Goal: Task Accomplishment & Management: Use online tool/utility

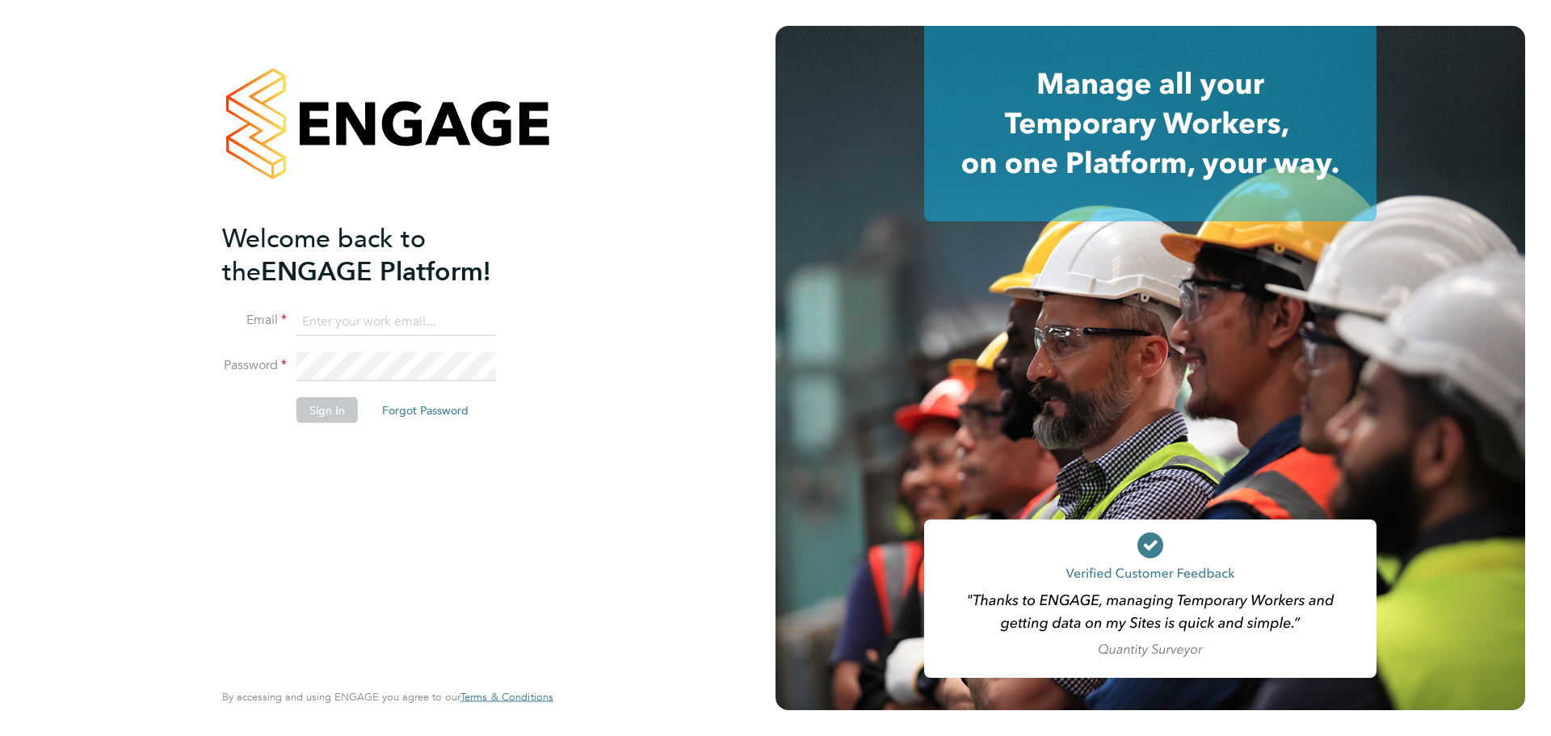
type input "kacy@construction-resources.co.uk"
click at [334, 404] on button "Sign In" at bounding box center [326, 410] width 61 height 26
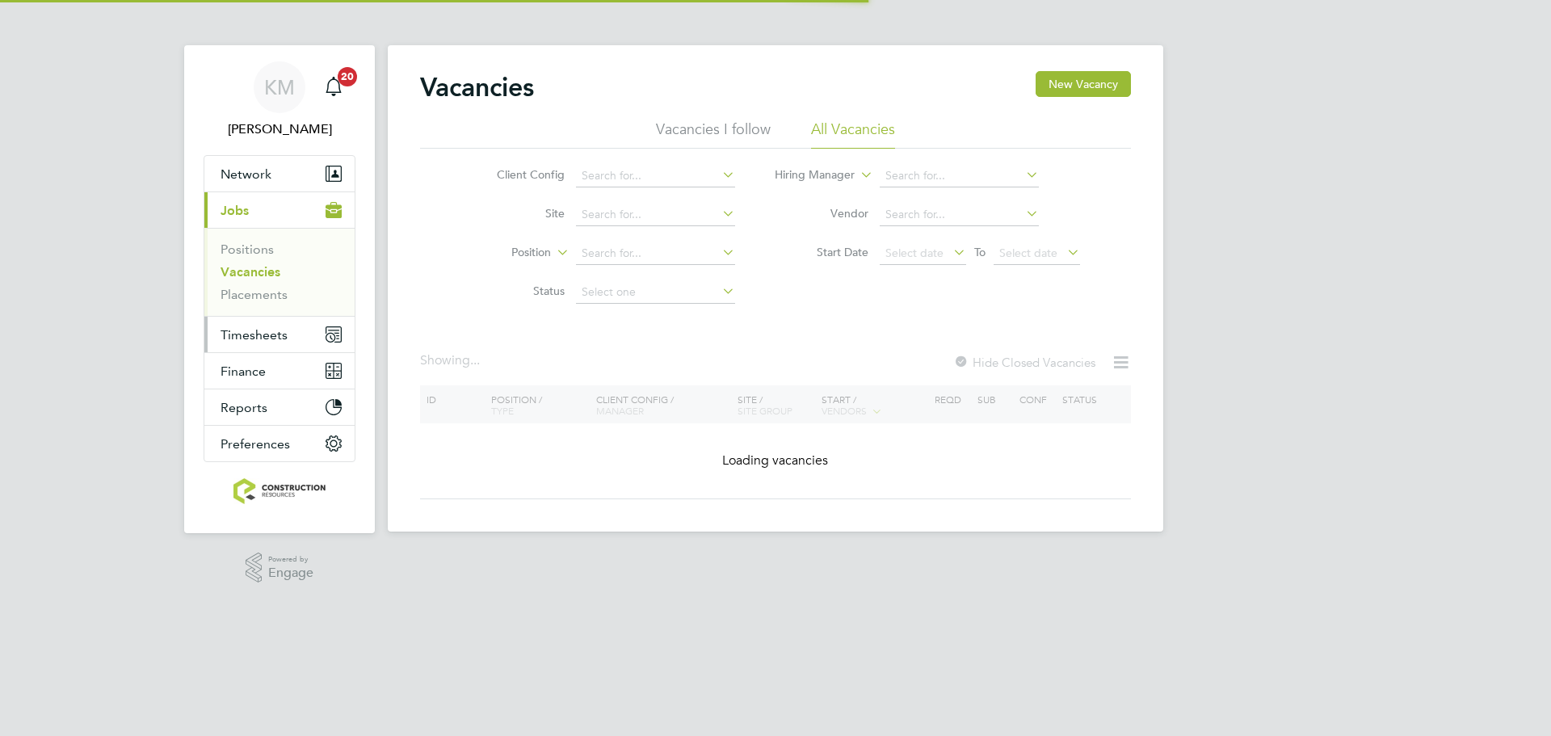
click at [252, 329] on span "Timesheets" at bounding box center [253, 334] width 67 height 15
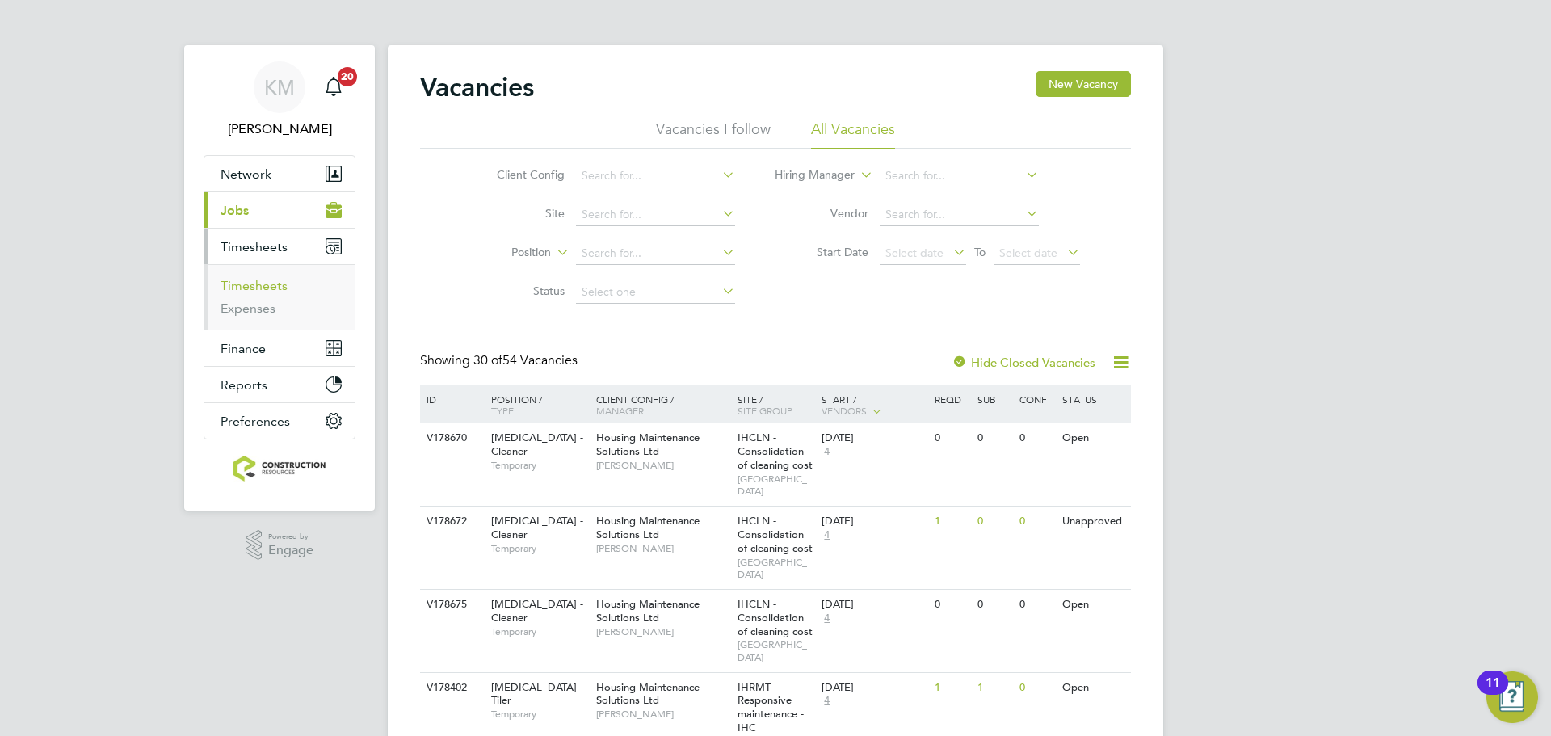
click at [264, 289] on link "Timesheets" at bounding box center [253, 285] width 67 height 15
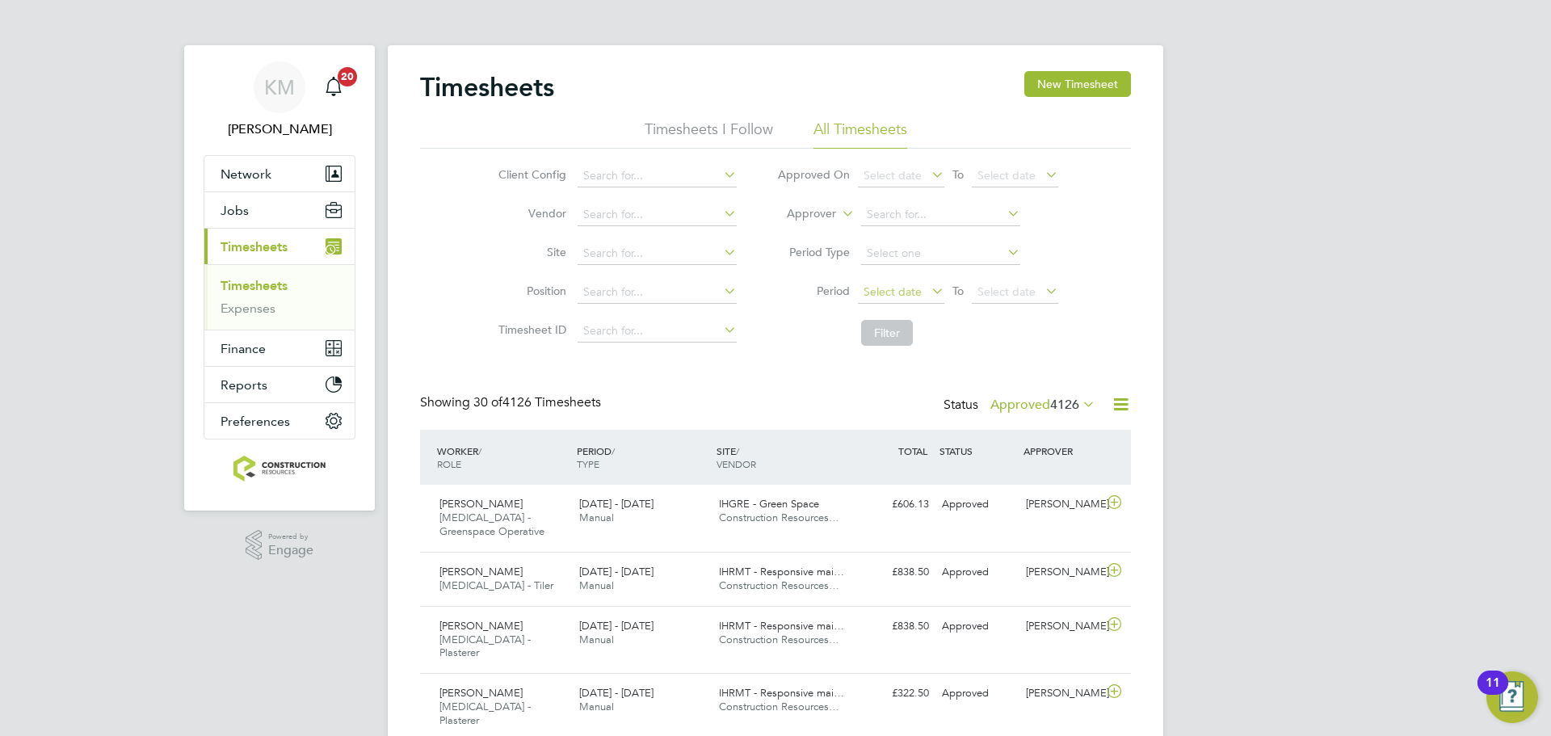
click at [900, 292] on span "Select date" at bounding box center [892, 291] width 58 height 15
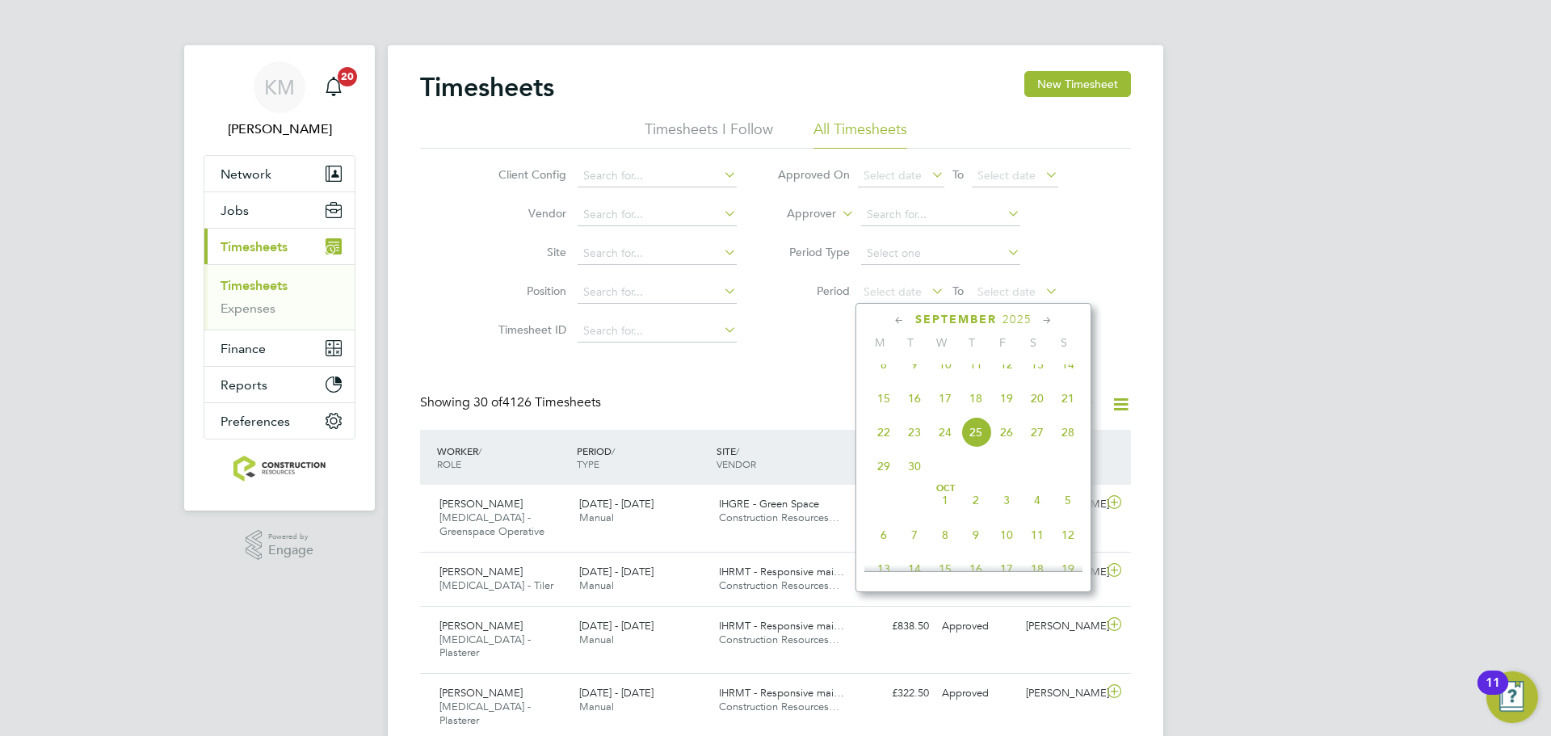
click at [881, 410] on span "15" at bounding box center [883, 398] width 31 height 31
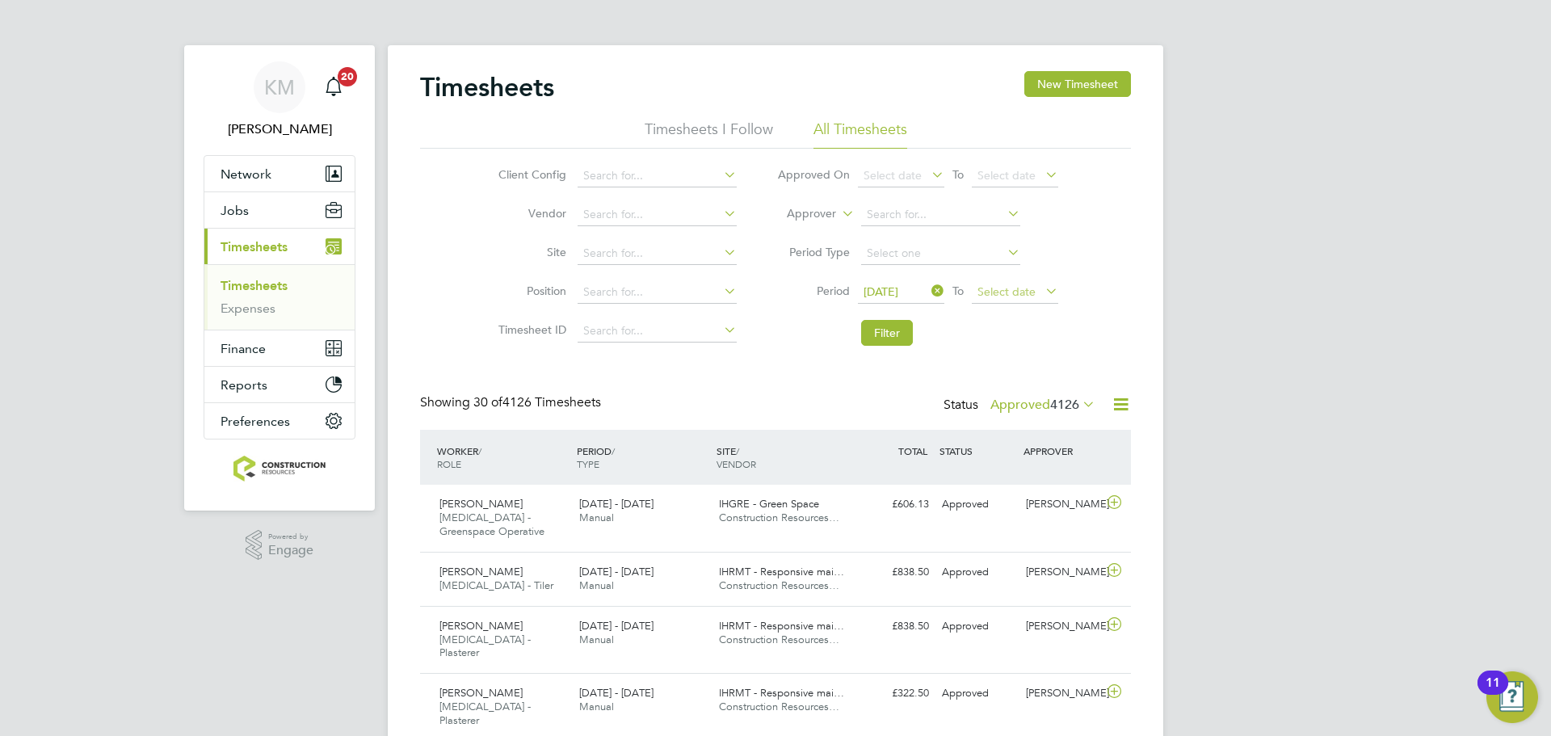
click at [1026, 283] on span "Select date" at bounding box center [1015, 293] width 86 height 22
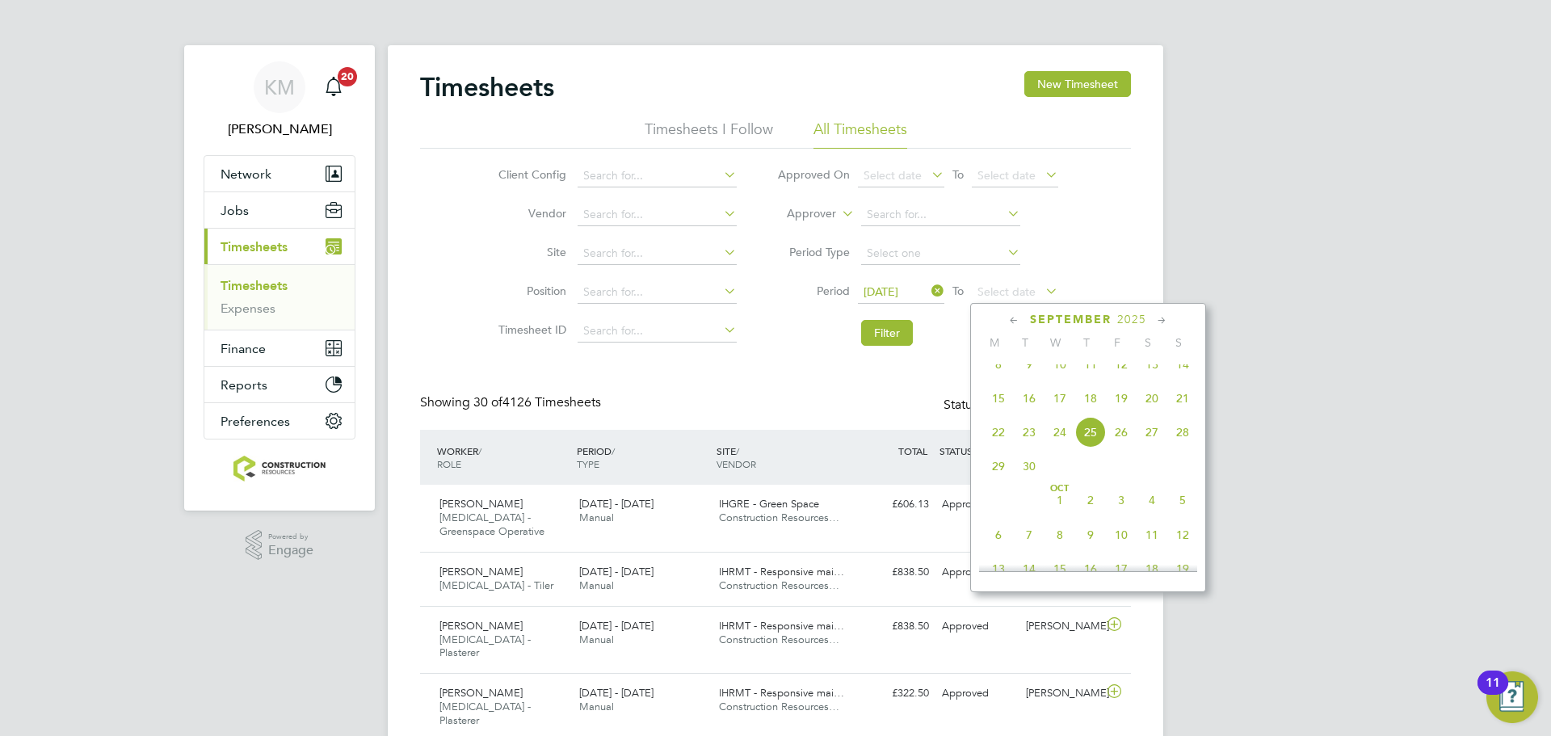
click at [1171, 409] on span "21" at bounding box center [1182, 398] width 31 height 31
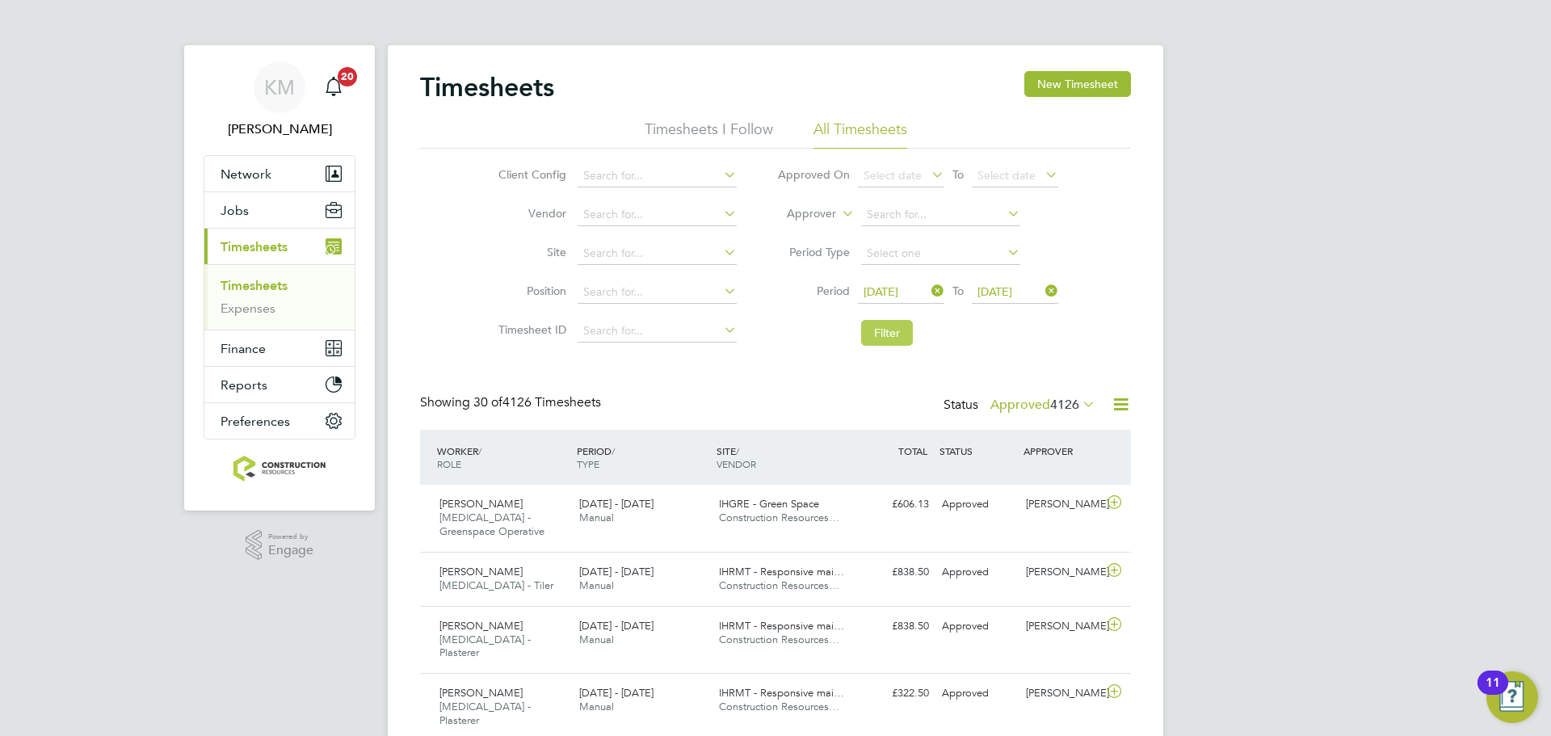
click at [895, 333] on button "Filter" at bounding box center [887, 333] width 52 height 26
